Goal: Check status: Check status

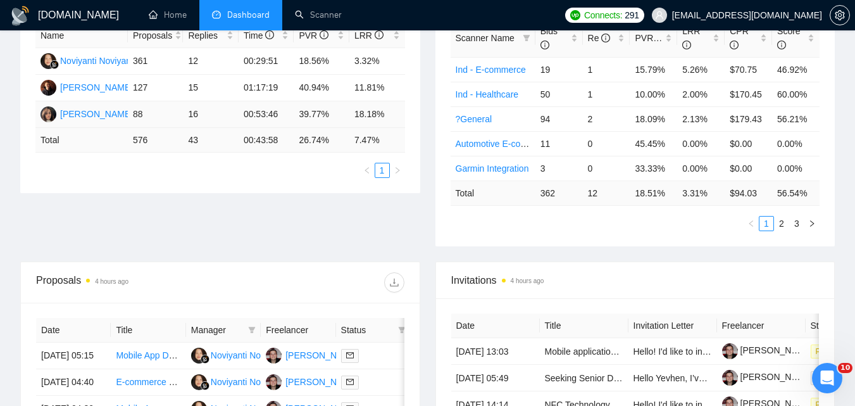
scroll to position [445, 0]
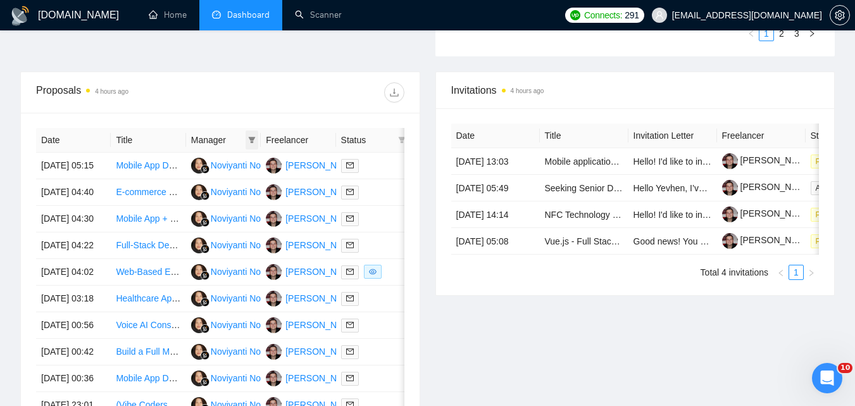
click at [253, 140] on icon "filter" at bounding box center [252, 140] width 8 height 8
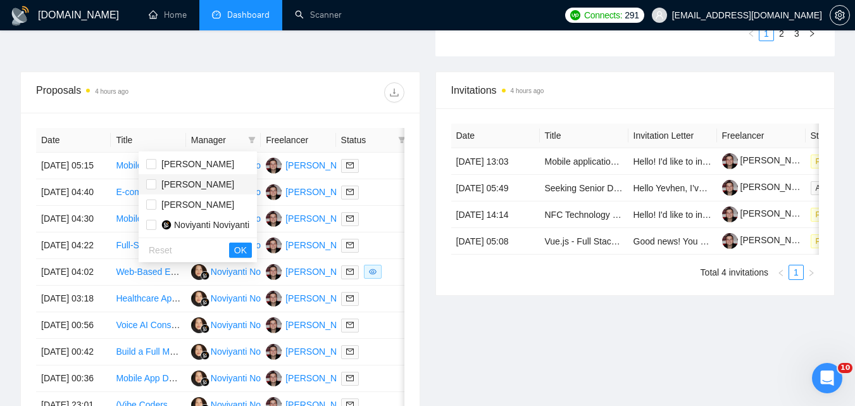
click at [191, 182] on span "[PERSON_NAME]" at bounding box center [197, 184] width 73 height 10
checkbox input "true"
click at [243, 247] on span "OK" at bounding box center [240, 250] width 13 height 14
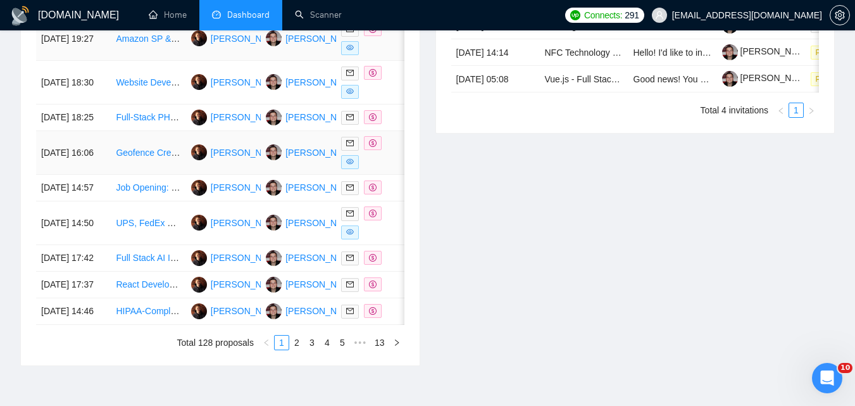
scroll to position [635, 0]
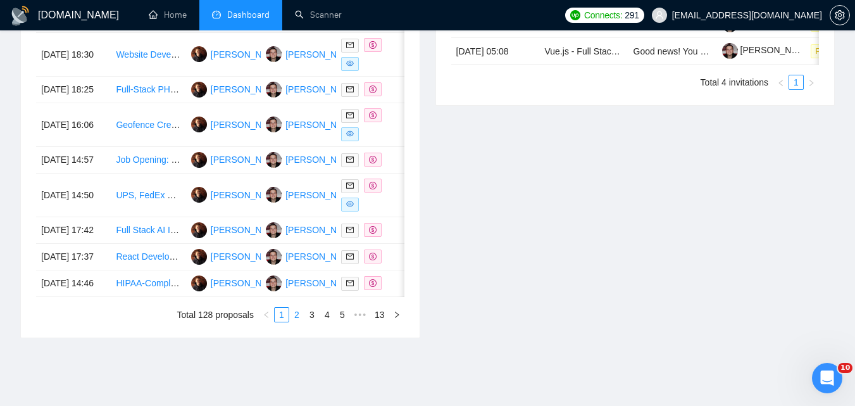
click at [295, 321] on link "2" at bounding box center [297, 314] width 14 height 14
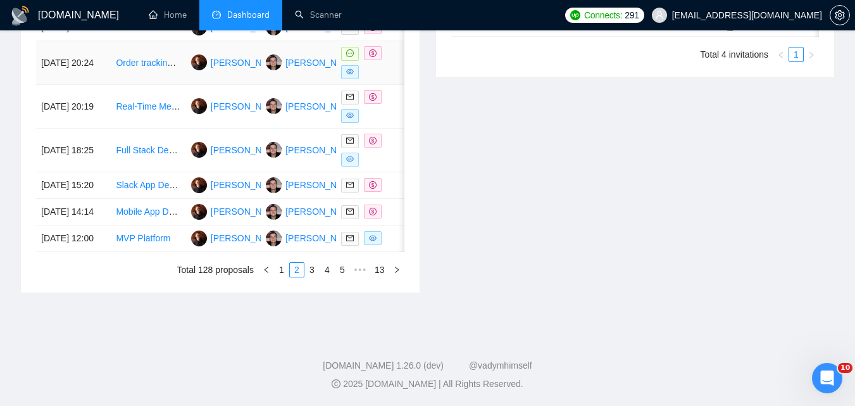
scroll to position [754, 0]
click at [314, 272] on link "3" at bounding box center [312, 270] width 14 height 14
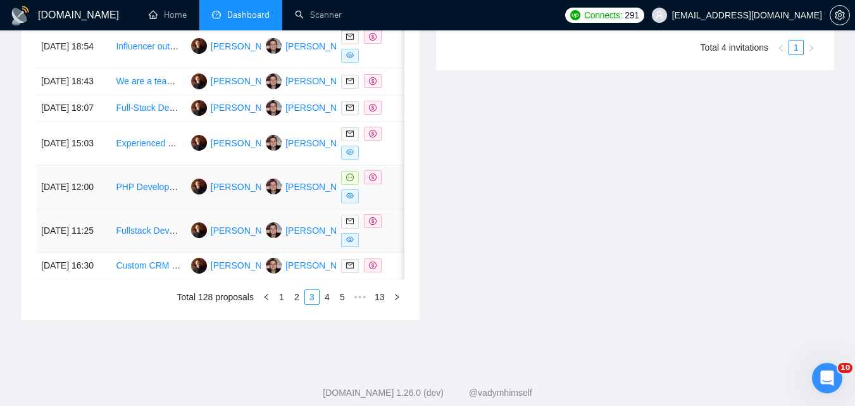
scroll to position [691, 0]
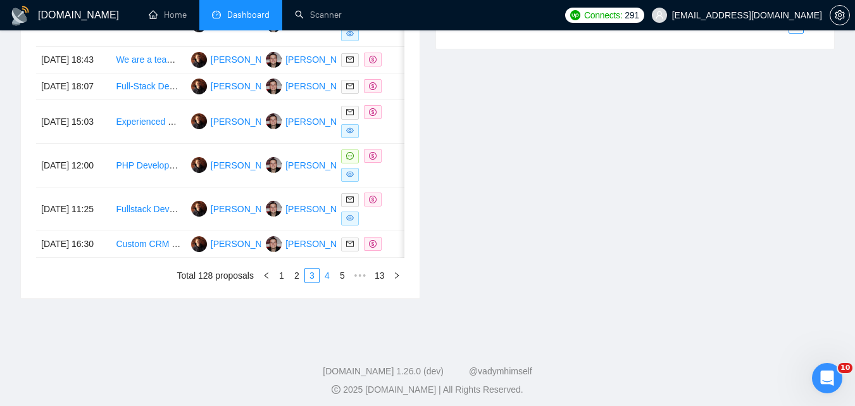
click at [326, 283] on li "4" at bounding box center [326, 275] width 15 height 15
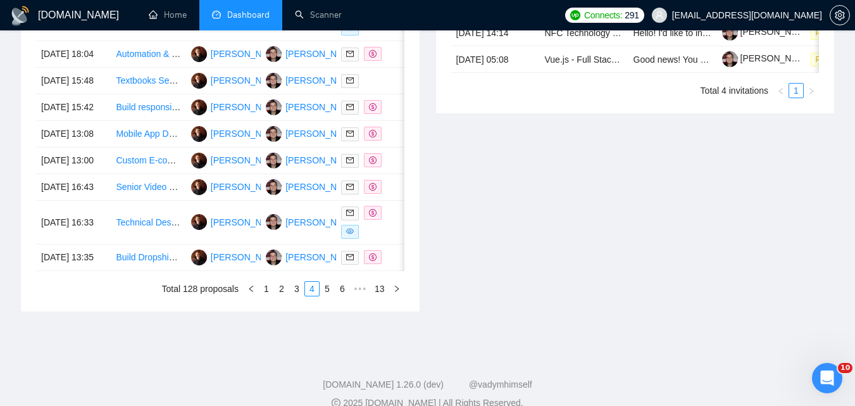
scroll to position [628, 0]
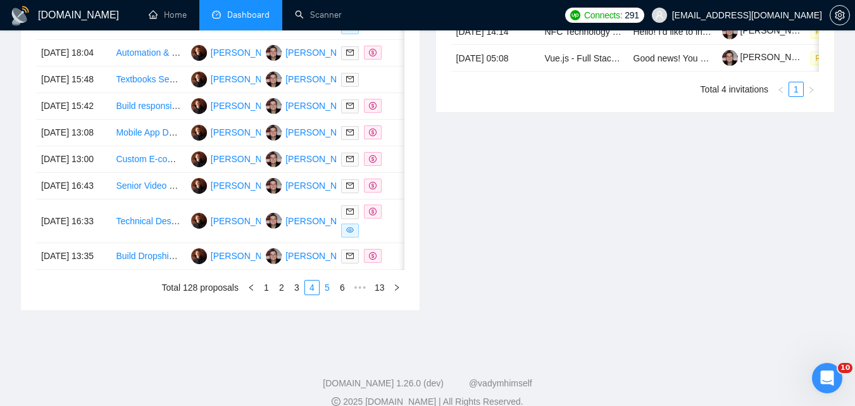
click at [326, 294] on link "5" at bounding box center [327, 287] width 14 height 14
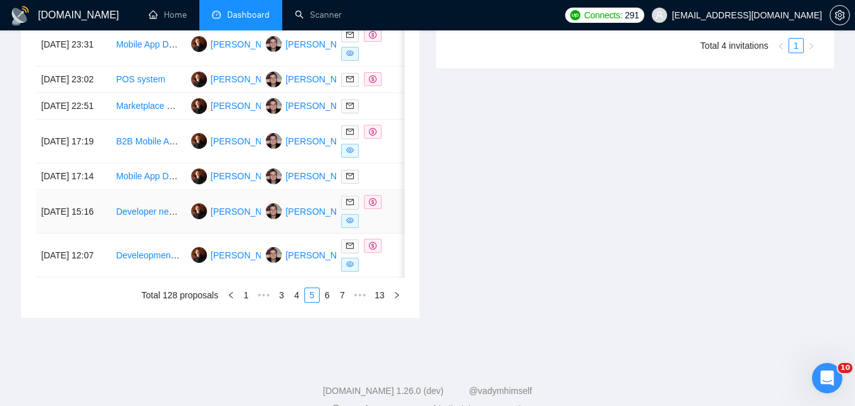
scroll to position [691, 0]
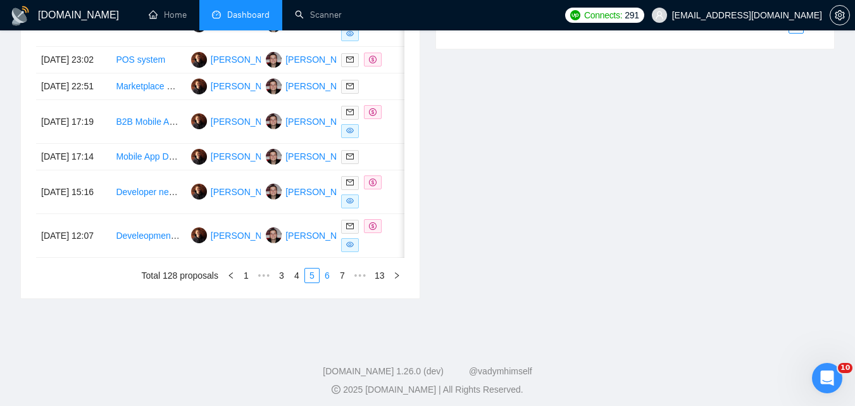
click at [327, 282] on link "6" at bounding box center [327, 275] width 14 height 14
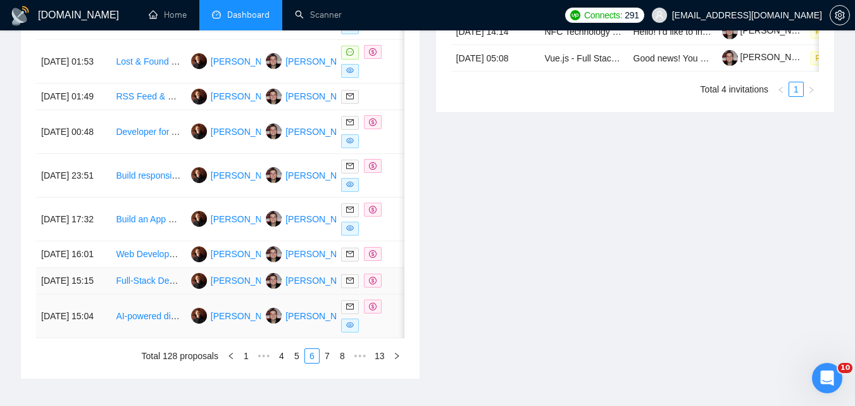
scroll to position [767, 0]
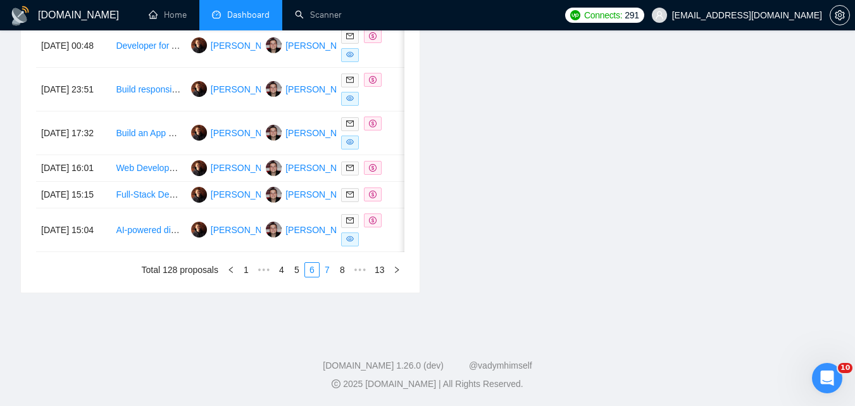
click at [325, 263] on link "7" at bounding box center [327, 270] width 14 height 14
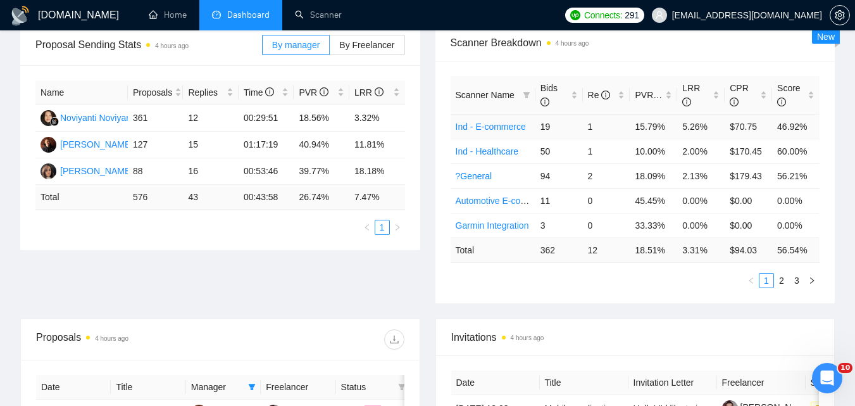
scroll to position [0, 0]
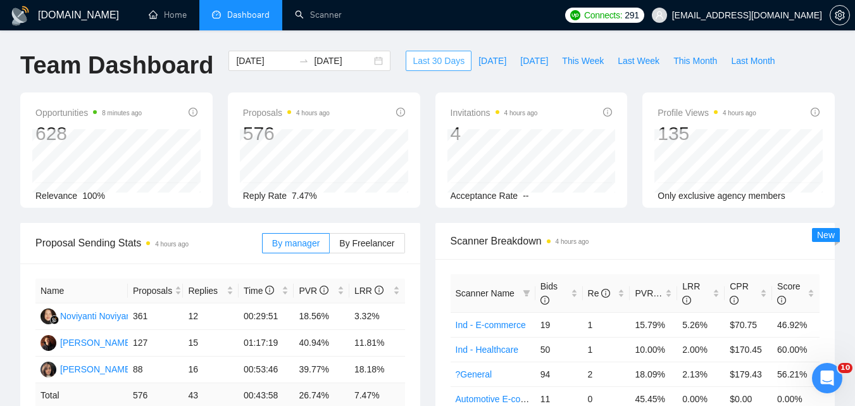
click at [423, 66] on span "Last 30 Days" at bounding box center [438, 61] width 52 height 14
